Goal: Find specific fact: Find specific fact

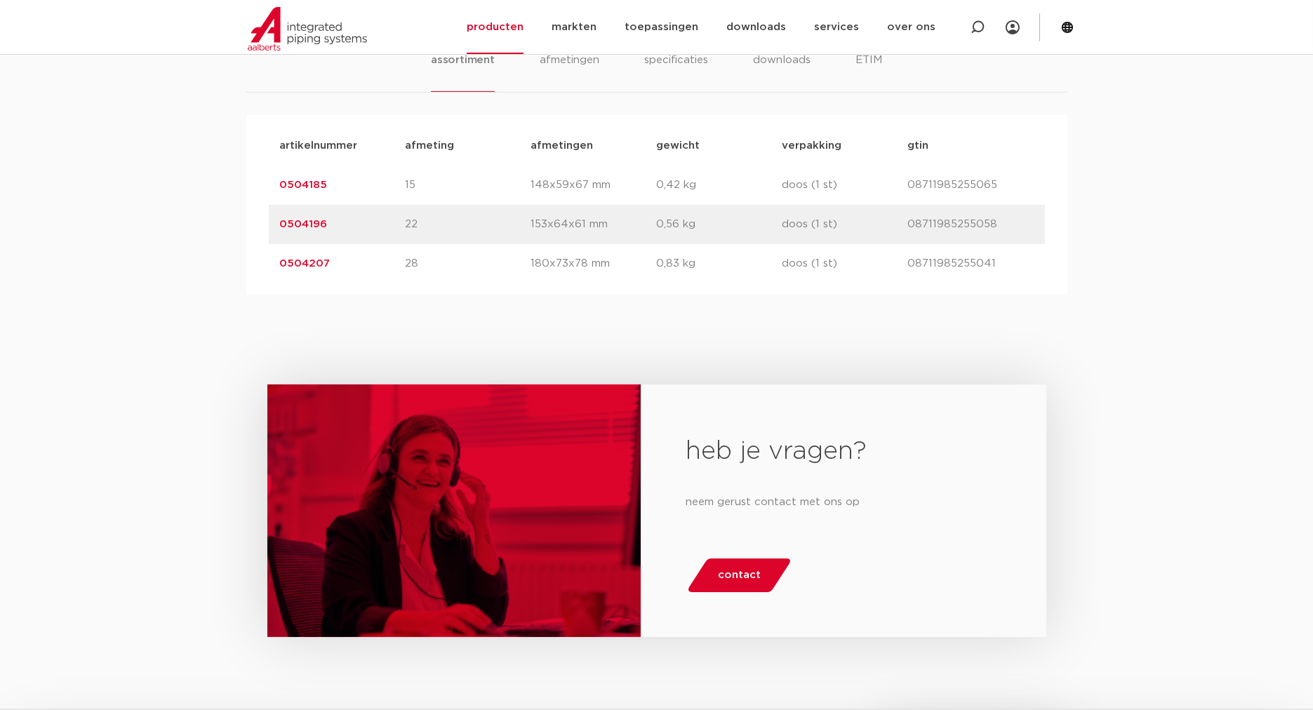
click at [320, 190] on link "0504185" at bounding box center [304, 185] width 48 height 11
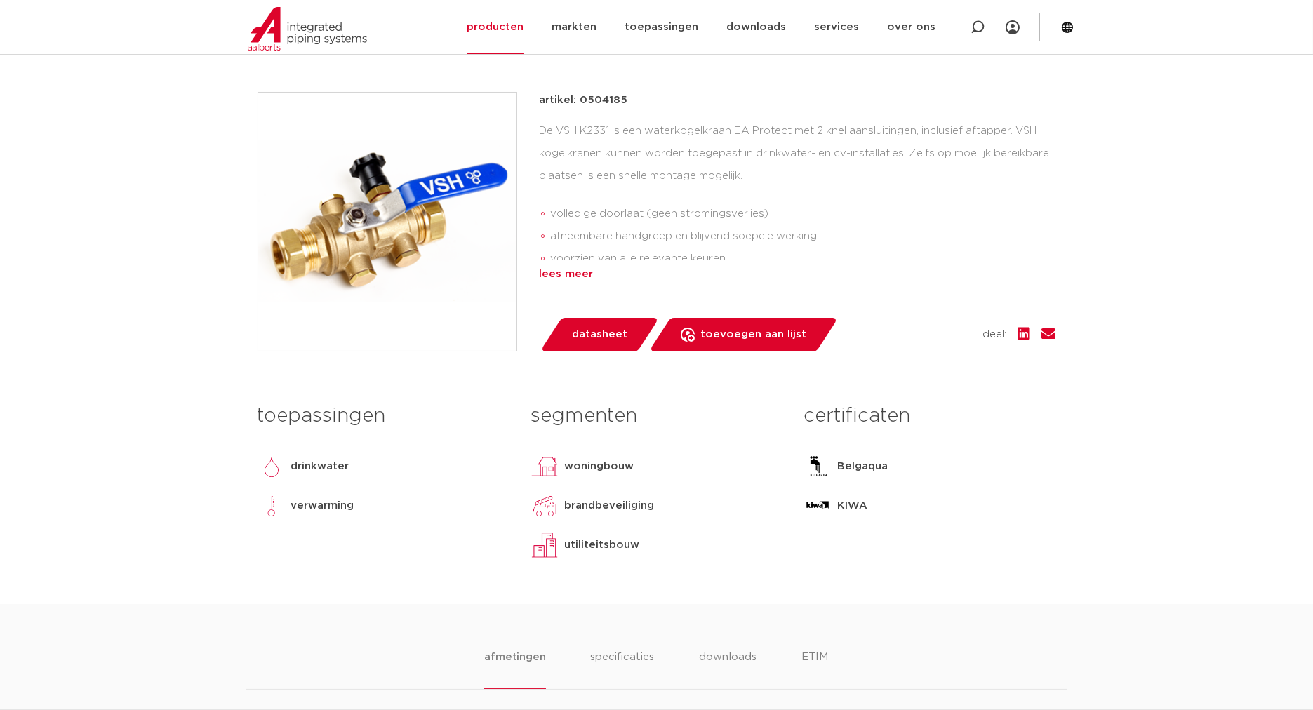
scroll to position [182, 0]
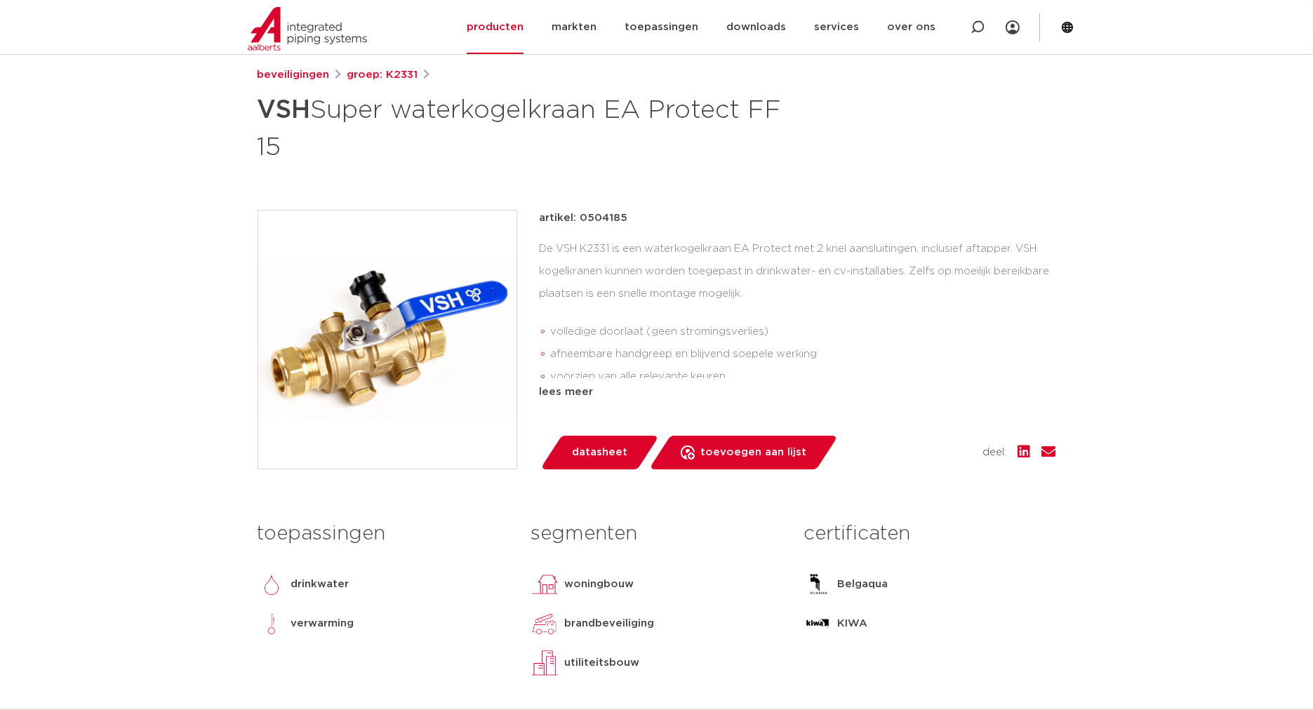
click at [958, 201] on div "beveiligingen groep: K2331 VSH Super waterkogelkraan EA Protect FF 15" at bounding box center [656, 394] width 821 height 655
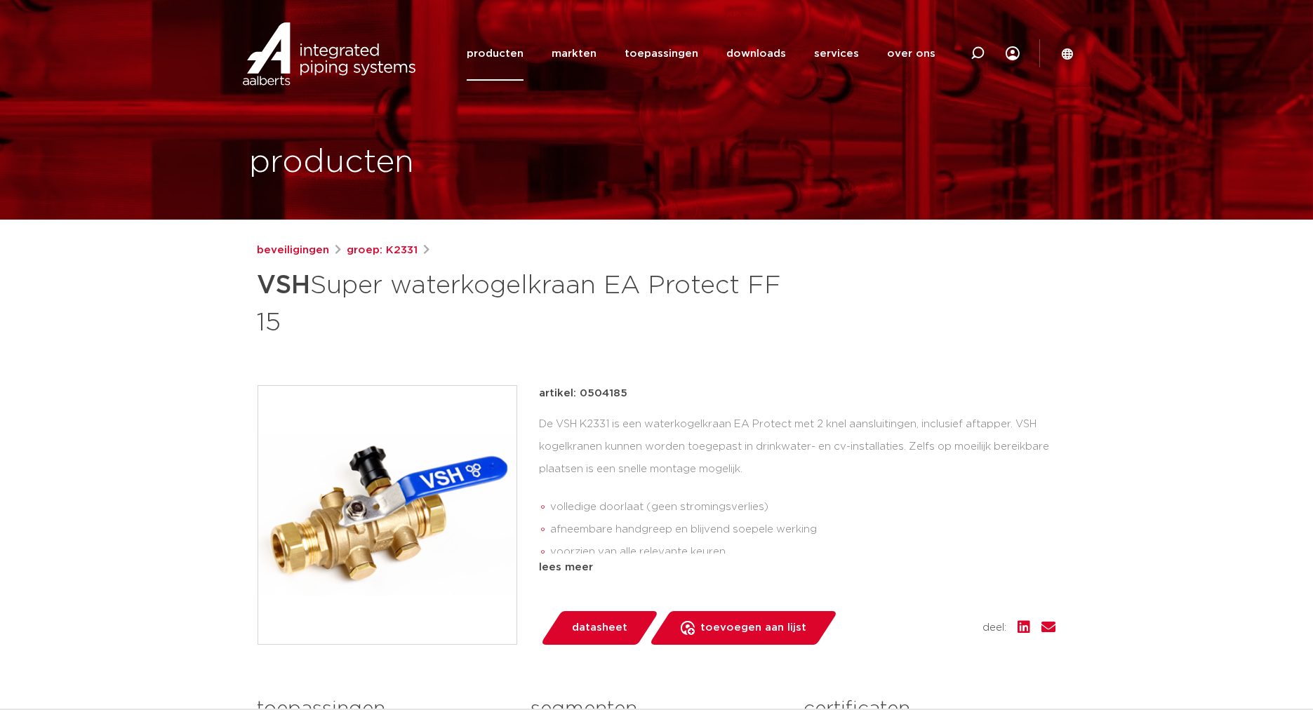
scroll to position [0, 0]
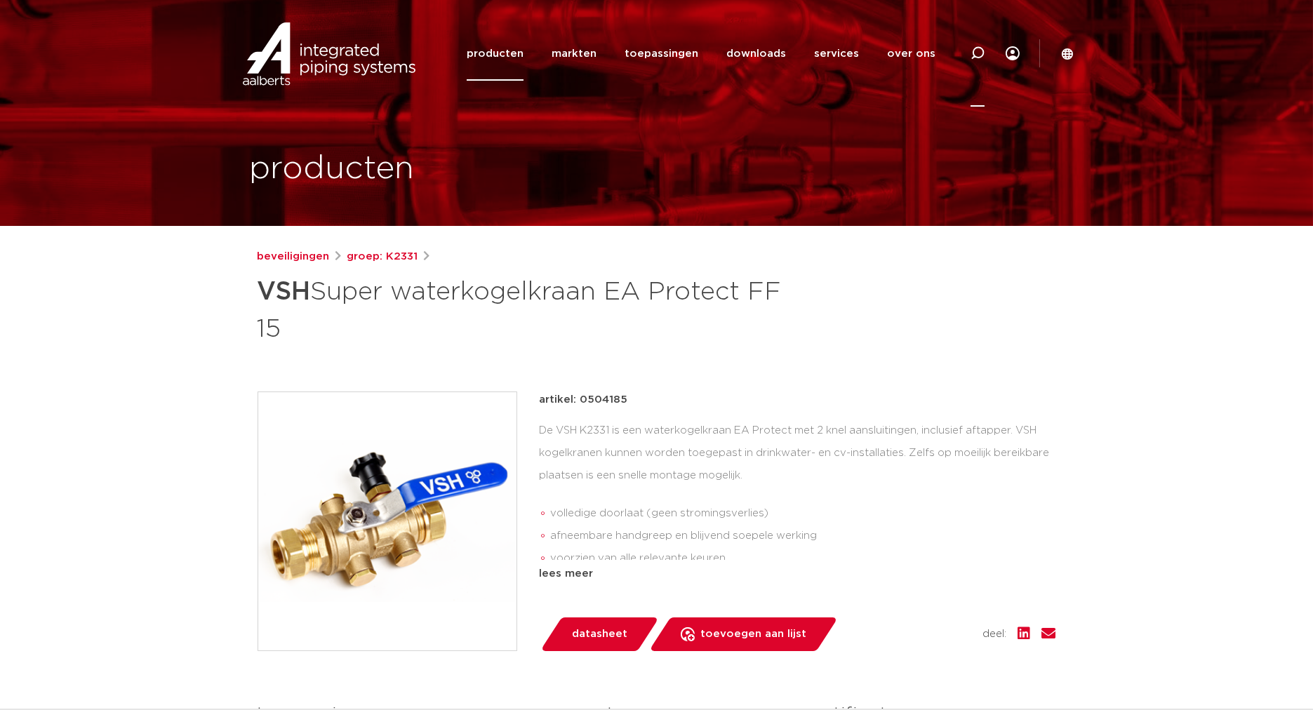
click at [980, 52] on icon at bounding box center [977, 53] width 14 height 14
type input "B3551"
click button "Zoeken" at bounding box center [0, 0] width 0 height 0
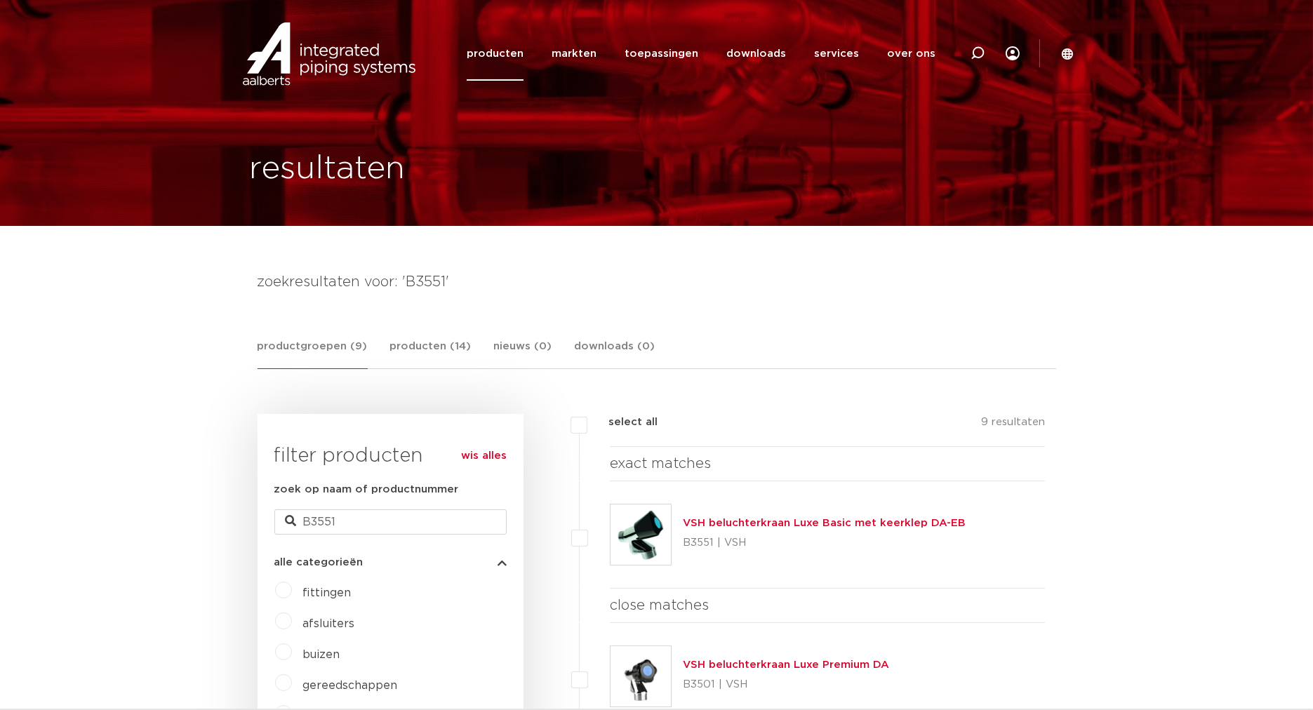
click at [871, 520] on link "VSH beluchterkraan Luxe Basic met keerklep DA-EB" at bounding box center [824, 523] width 283 height 11
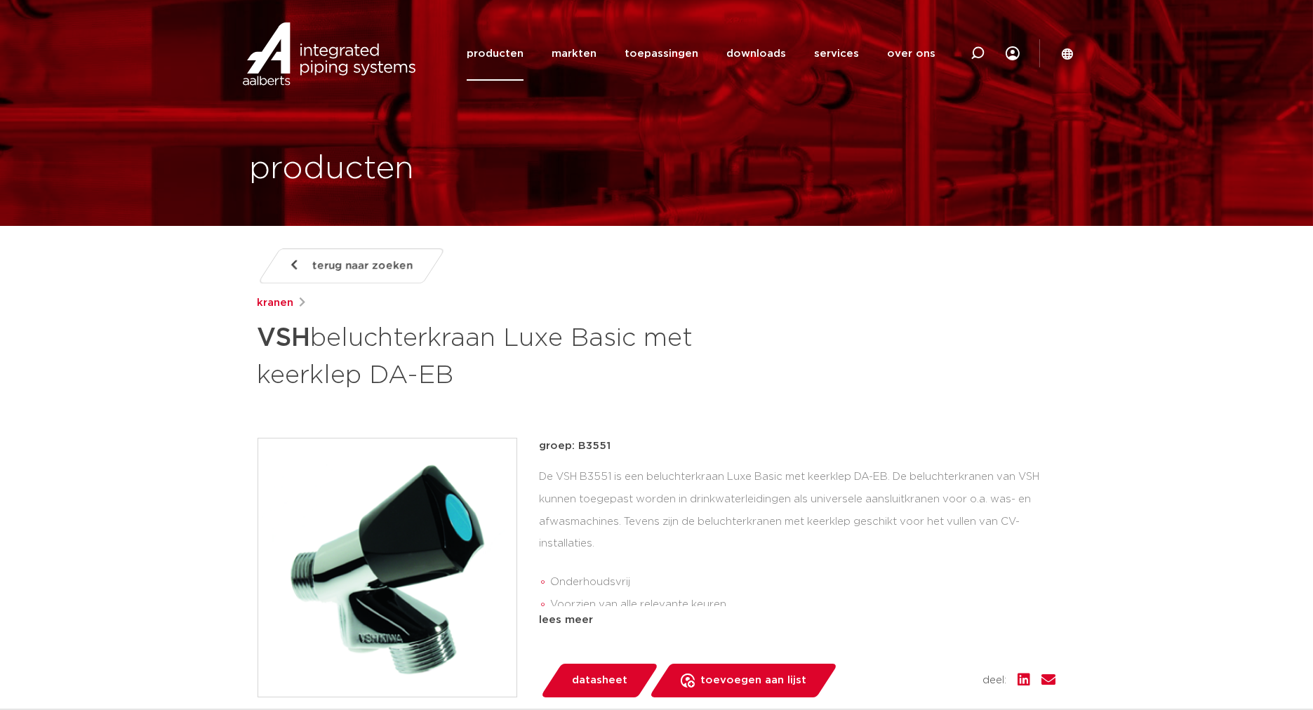
drag, startPoint x: 318, startPoint y: 335, endPoint x: 716, endPoint y: 372, distance: 399.4
click at [716, 372] on h1 "VSH beluchterkraan Luxe Basic met keerklep DA-EB" at bounding box center [520, 355] width 527 height 76
copy h1 "beluchterkraan Luxe Basic met keerklep DA-EB"
